Goal: Task Accomplishment & Management: Manage account settings

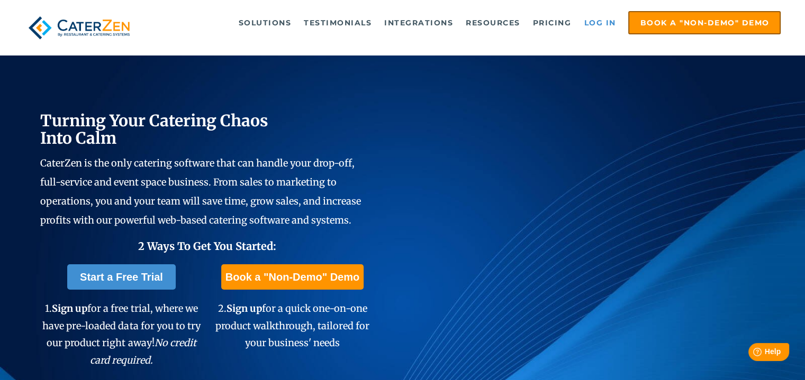
click at [596, 21] on link "Log in" at bounding box center [599, 22] width 42 height 21
click at [605, 22] on link "Log in" at bounding box center [599, 22] width 42 height 21
click at [597, 22] on link "Log in" at bounding box center [599, 22] width 42 height 21
click at [594, 19] on link "Log in" at bounding box center [599, 22] width 42 height 21
